Goal: Task Accomplishment & Management: Manage account settings

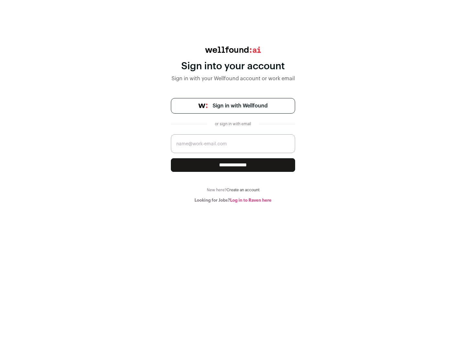
click at [240, 106] on span "Sign in with Wellfound" at bounding box center [239, 106] width 55 height 8
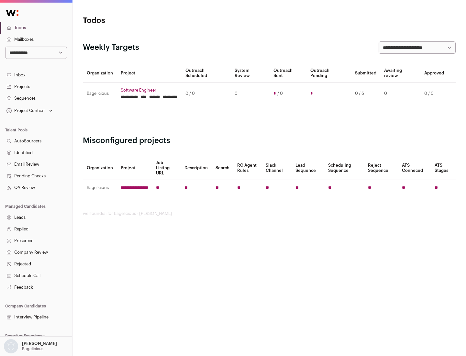
click at [36, 86] on link "Projects" at bounding box center [36, 87] width 72 height 12
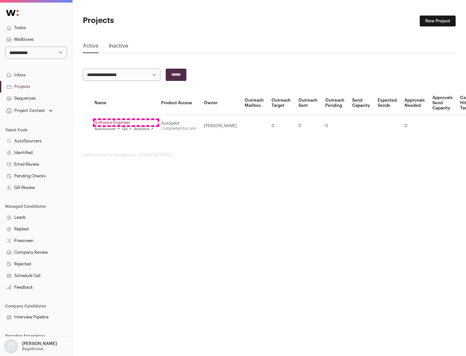
click at [126, 123] on link "Software Engineer" at bounding box center [123, 122] width 59 height 5
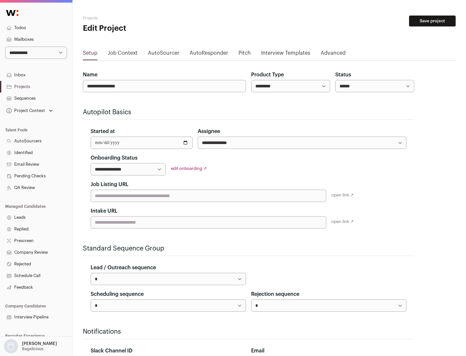
click at [432, 21] on button "Save project" at bounding box center [432, 21] width 47 height 11
